Goal: Navigation & Orientation: Find specific page/section

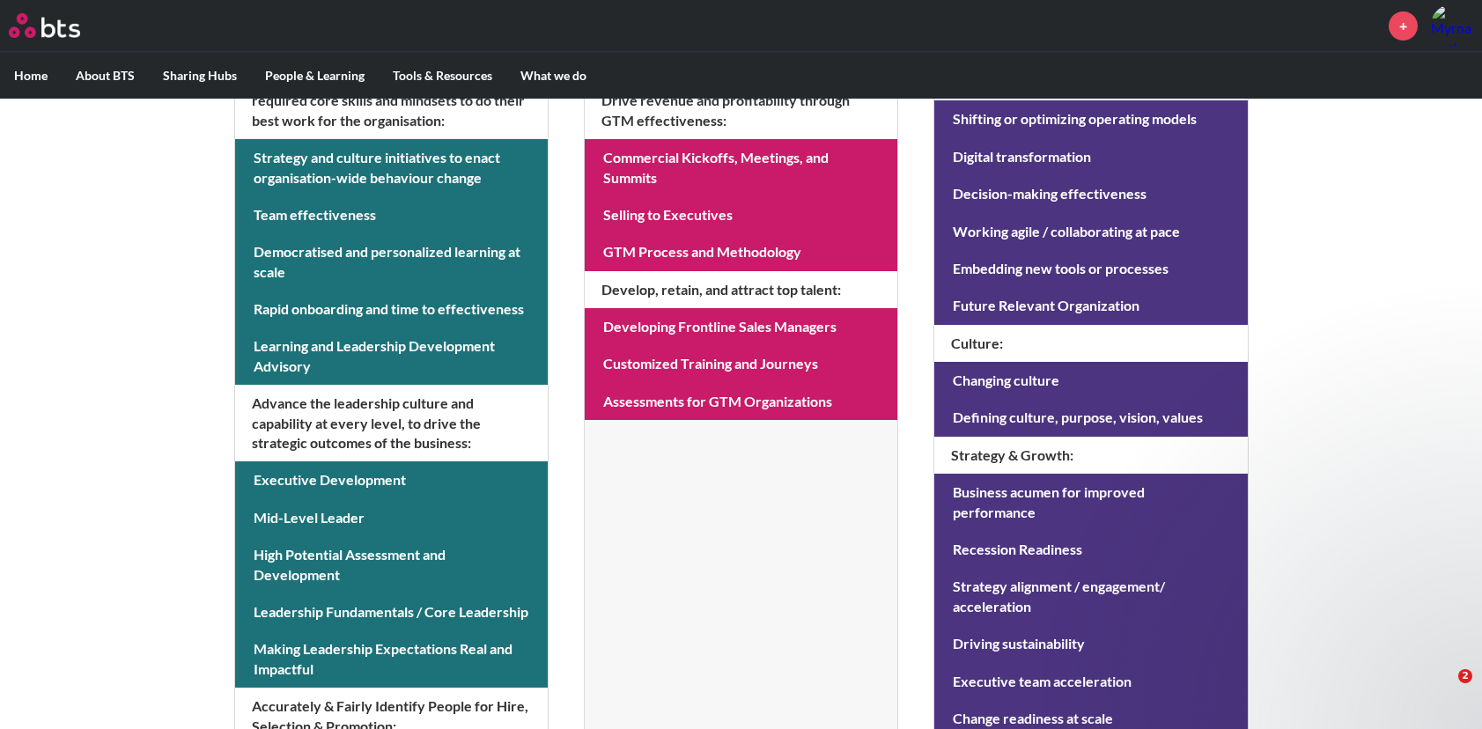
scroll to position [528, 0]
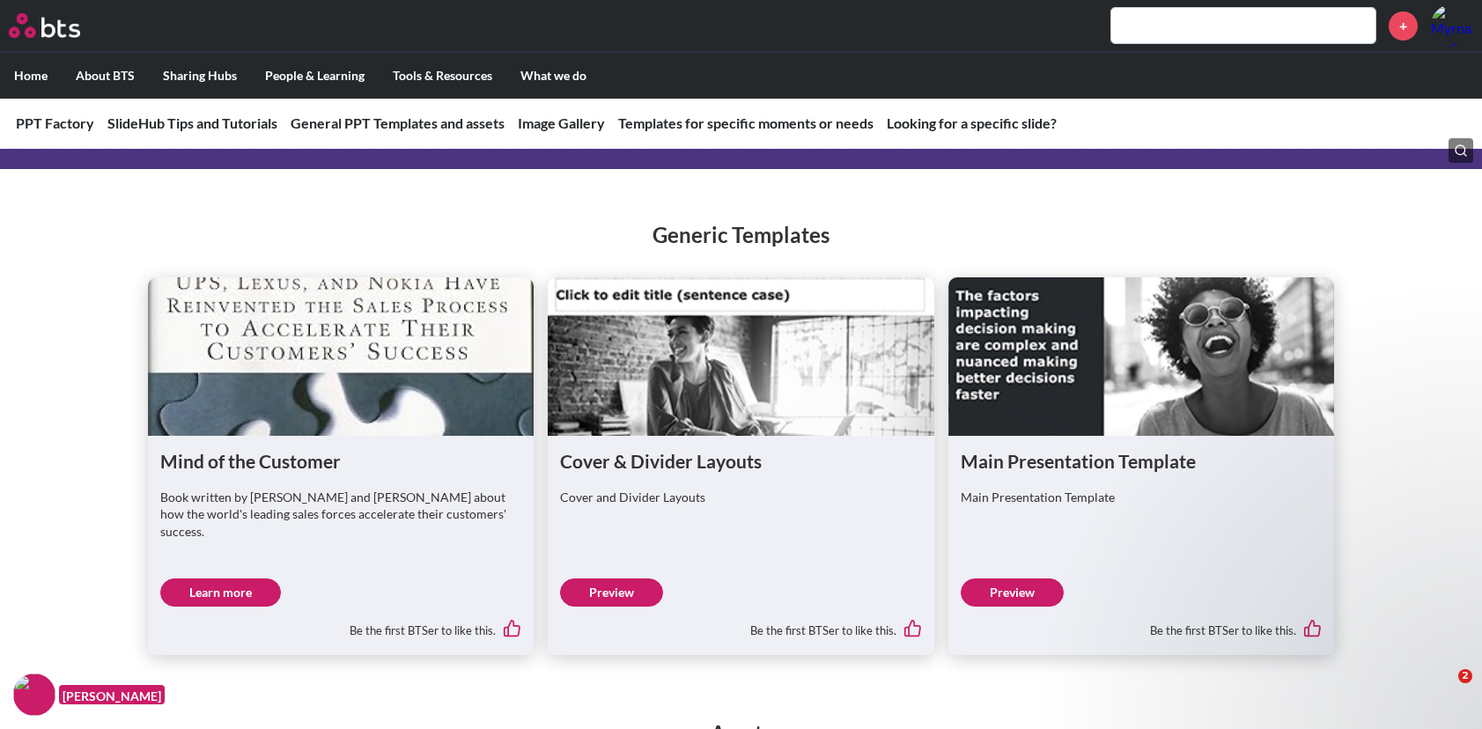
scroll to position [925, 0]
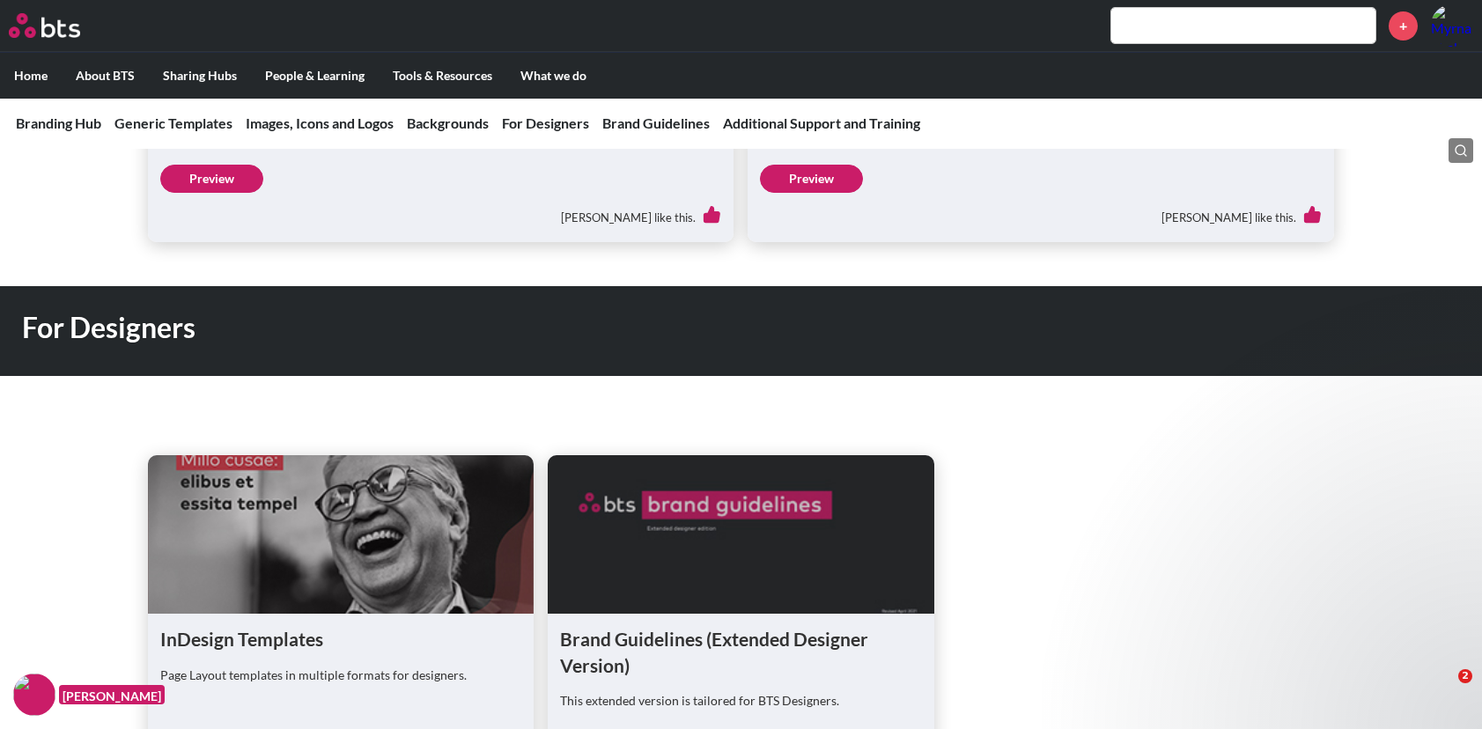
scroll to position [2906, 0]
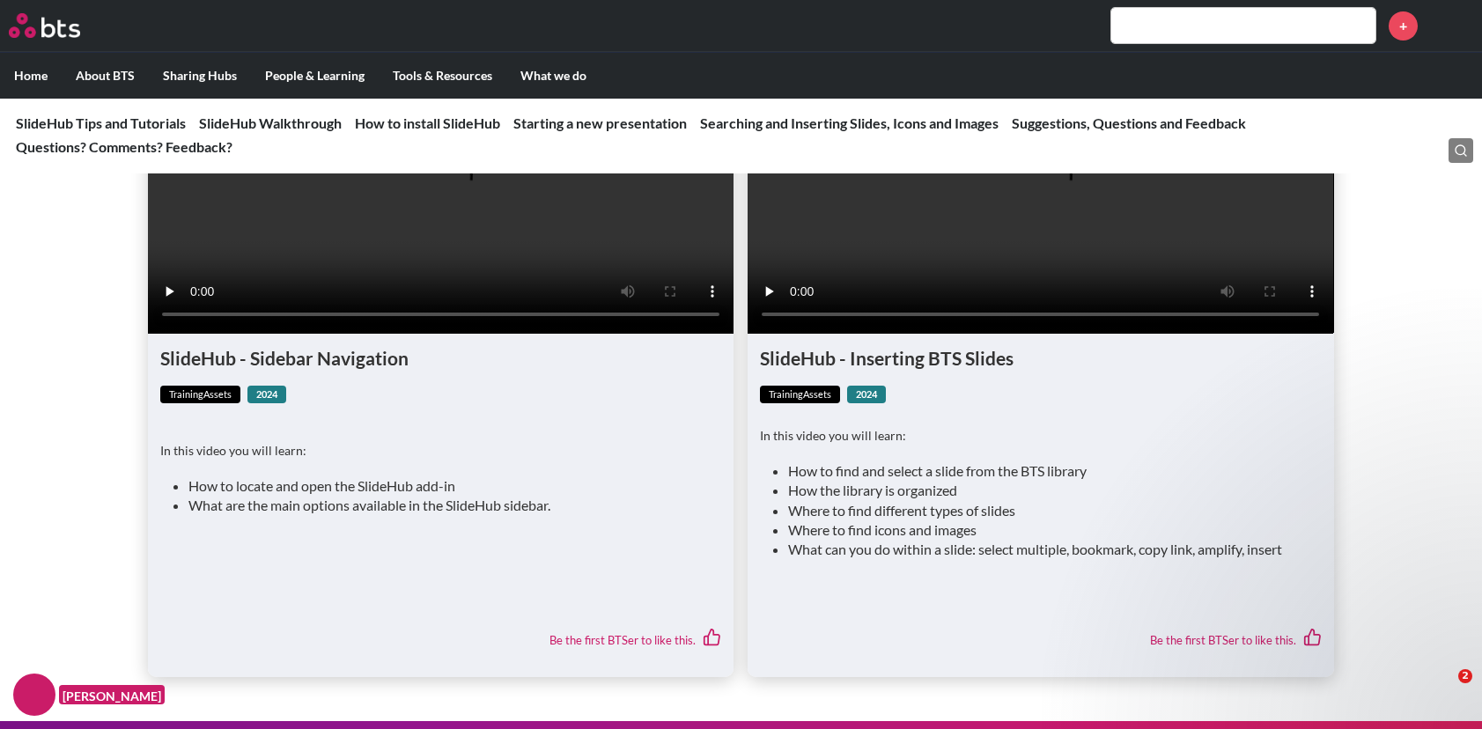
scroll to position [2047, 0]
